Goal: Task Accomplishment & Management: Manage account settings

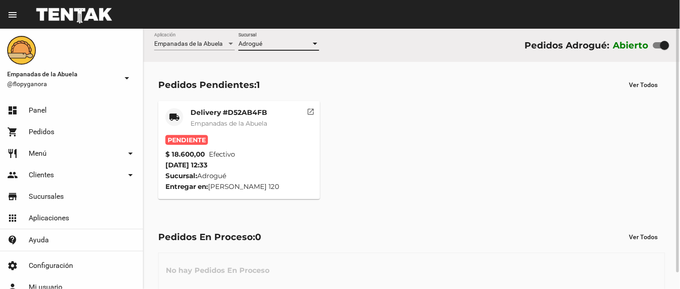
click at [244, 114] on mat-card-title "Delivery #D52AB4FB" at bounding box center [228, 112] width 77 height 9
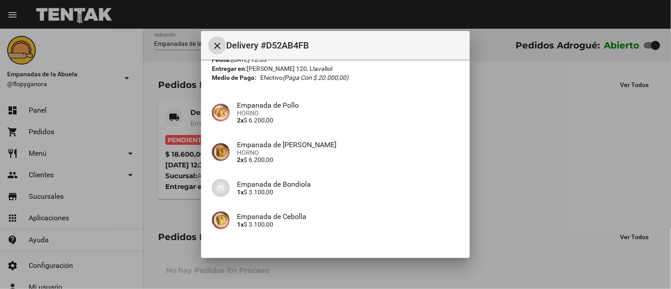
scroll to position [101, 0]
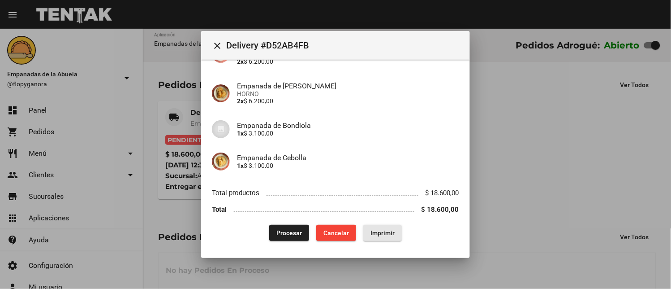
click at [374, 229] on span "Imprimir" at bounding box center [383, 232] width 24 height 7
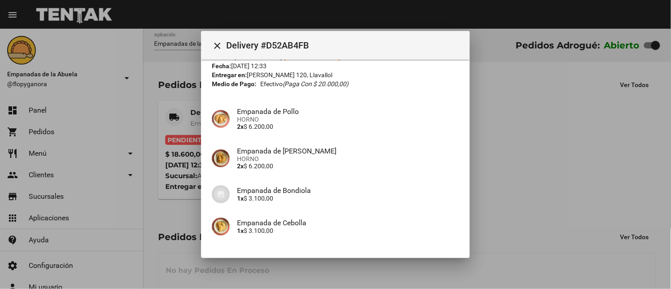
scroll to position [101, 0]
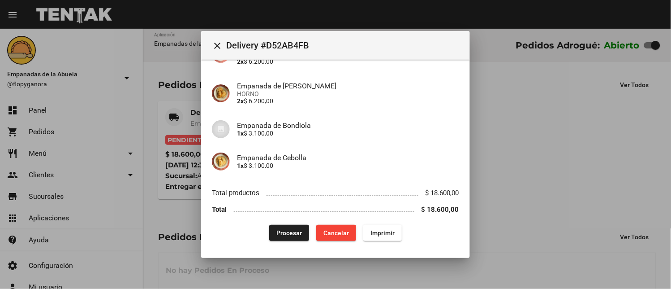
click at [274, 227] on button "Procesar" at bounding box center [289, 232] width 40 height 16
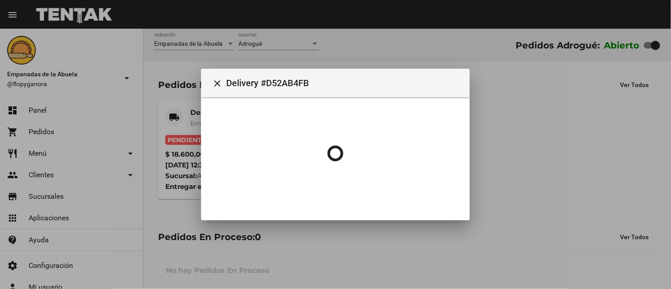
scroll to position [0, 0]
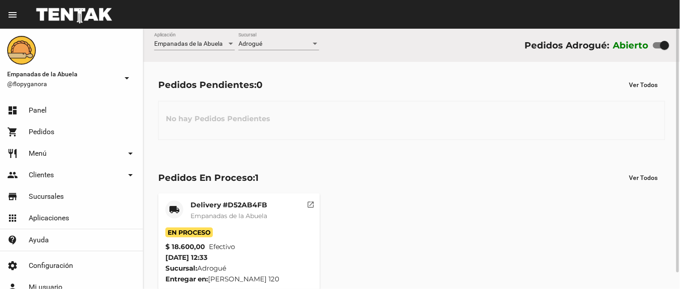
click at [186, 216] on mat-card-header "local_shipping Delivery #D52AB4FB Empanadas de [GEOGRAPHIC_DATA]" at bounding box center [238, 213] width 147 height 27
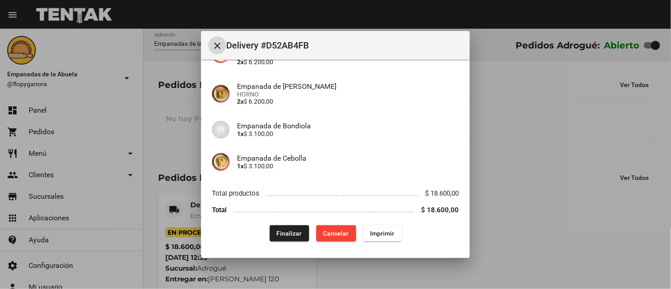
scroll to position [101, 0]
click at [279, 238] on button "Finalizar" at bounding box center [289, 232] width 39 height 16
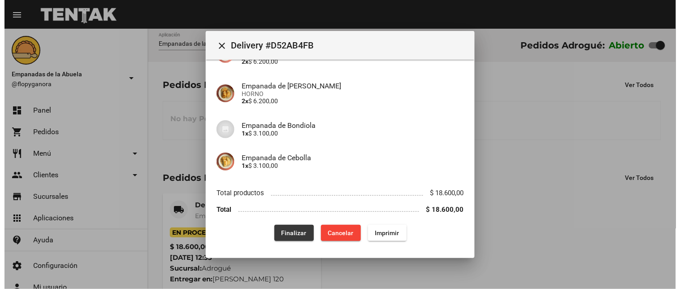
scroll to position [0, 0]
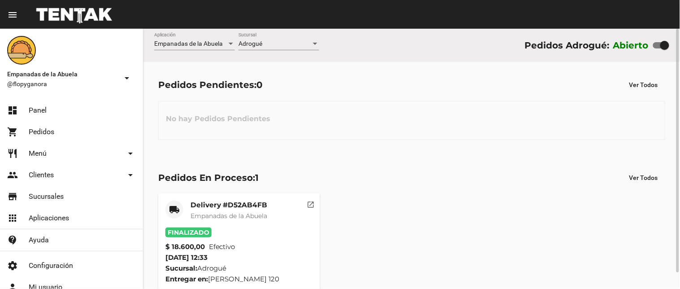
click at [264, 33] on div "Adrogué Sucursal" at bounding box center [278, 41] width 81 height 17
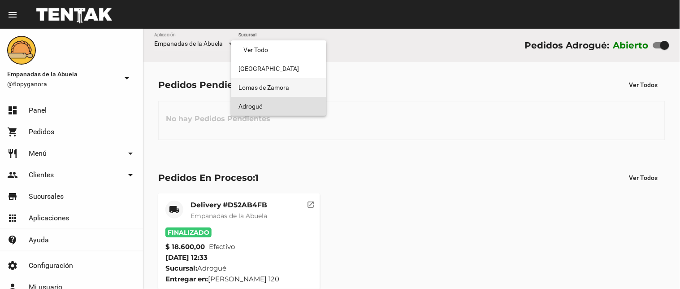
click at [257, 78] on span "Lomas de Zamora" at bounding box center [278, 87] width 81 height 19
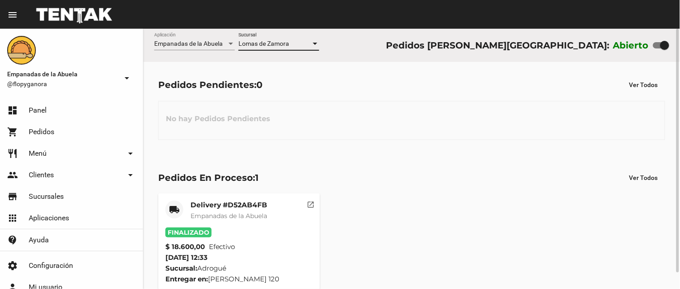
click at [267, 42] on span "Lomas de Zamora" at bounding box center [263, 43] width 51 height 7
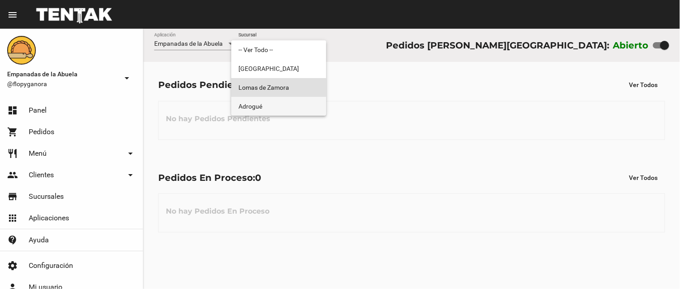
click at [274, 107] on span "Adrogué" at bounding box center [278, 106] width 81 height 19
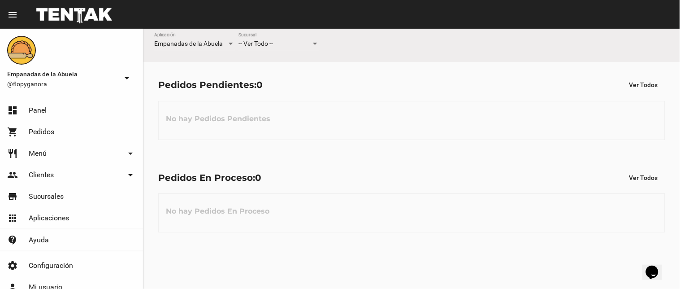
click at [303, 46] on div "-- Ver Todo --" at bounding box center [274, 43] width 73 height 7
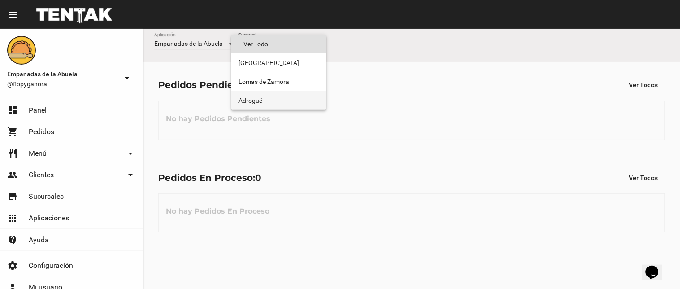
click at [290, 91] on span "Adrogué" at bounding box center [278, 100] width 81 height 19
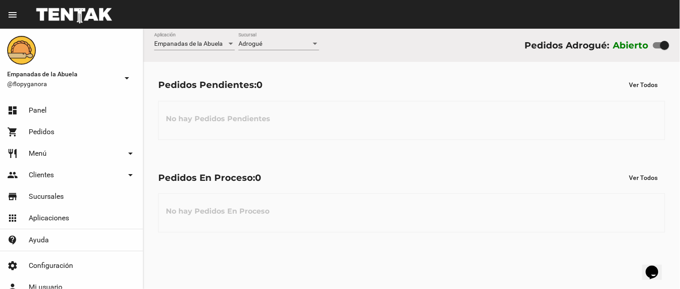
click at [306, 51] on div "Adrogué Sucursal" at bounding box center [278, 46] width 81 height 26
click at [306, 43] on div "Adrogué" at bounding box center [274, 43] width 73 height 7
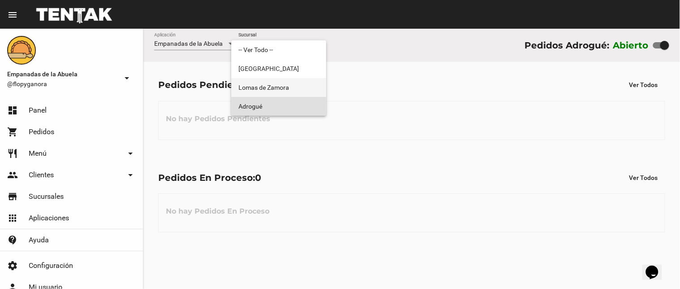
click at [297, 91] on span "Lomas de Zamora" at bounding box center [278, 87] width 81 height 19
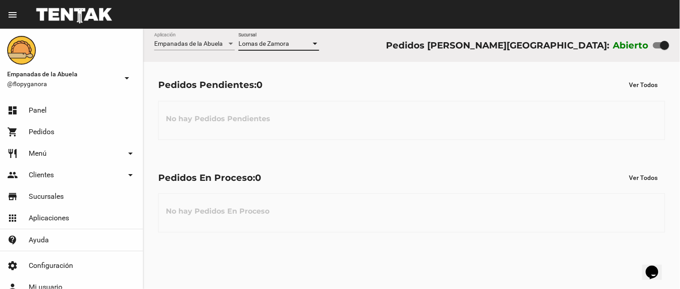
click at [298, 39] on div "Lomas de Zamora Sucursal" at bounding box center [278, 41] width 81 height 17
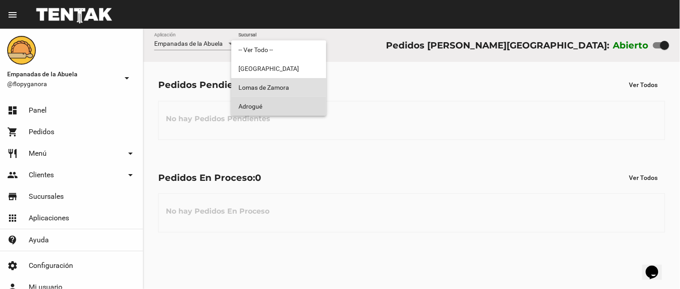
click at [289, 104] on span "Adrogué" at bounding box center [278, 106] width 81 height 19
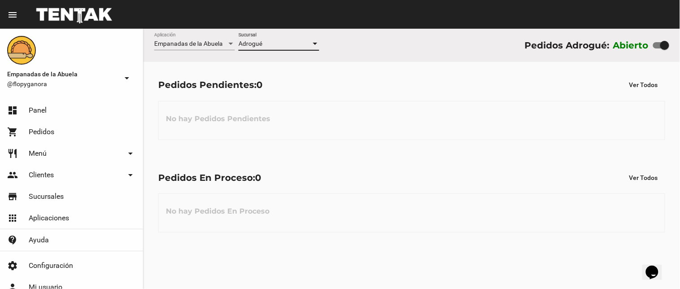
click at [285, 43] on div "Adrogué" at bounding box center [274, 43] width 73 height 7
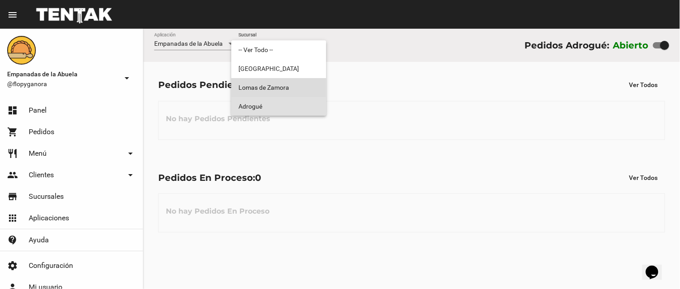
click at [280, 83] on span "Lomas de Zamora" at bounding box center [278, 87] width 81 height 19
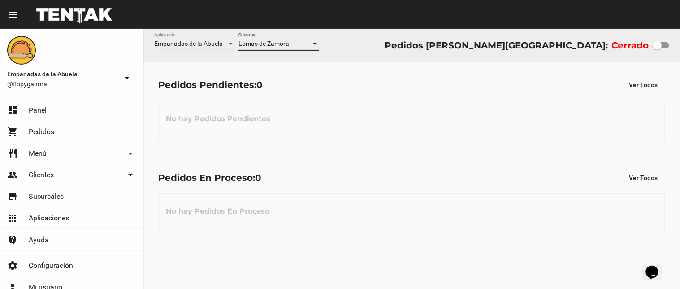
click at [283, 41] on span "Lomas de Zamora" at bounding box center [263, 43] width 51 height 7
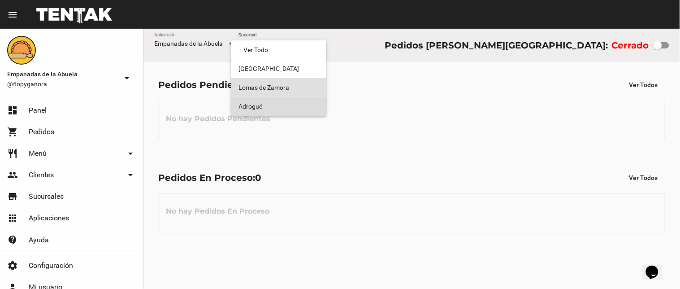
click at [274, 105] on span "Adrogué" at bounding box center [278, 106] width 81 height 19
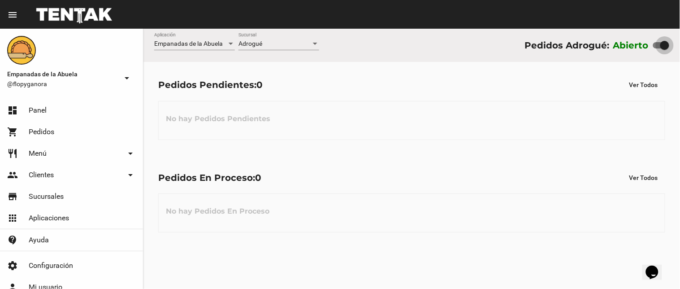
drag, startPoint x: 661, startPoint y: 44, endPoint x: 650, endPoint y: 43, distance: 11.7
click at [650, 43] on div "Abierto" at bounding box center [641, 45] width 56 height 14
checkbox input "false"
